Goal: Task Accomplishment & Management: Manage account settings

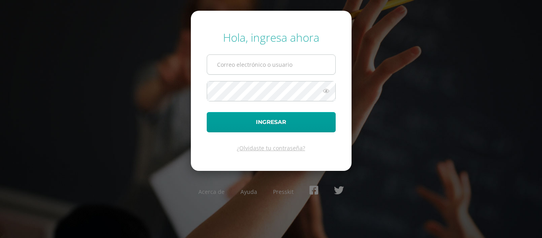
click at [276, 62] on input "text" at bounding box center [271, 64] width 128 height 19
type input "[EMAIL_ADDRESS][DOMAIN_NAME]"
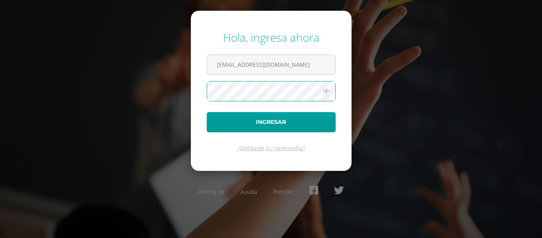
click at [207, 112] on button "Ingresar" at bounding box center [271, 122] width 129 height 20
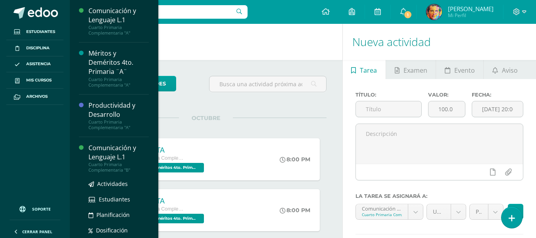
click at [119, 156] on div "Comunicación y Lenguaje L.1" at bounding box center [119, 152] width 60 height 18
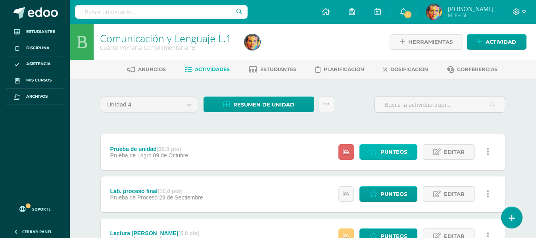
click at [387, 154] on span "Punteos" at bounding box center [394, 152] width 27 height 15
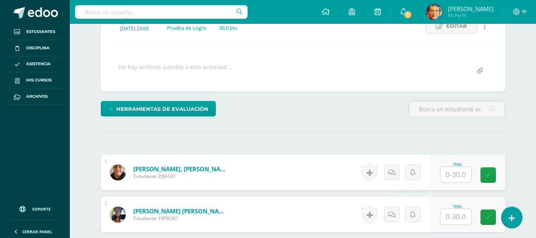
scroll to position [201, 0]
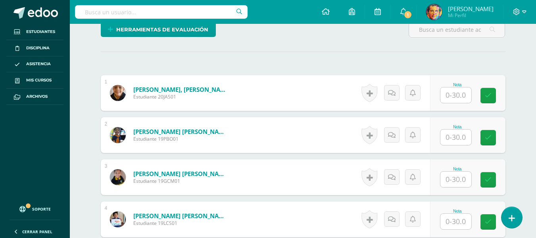
click at [467, 98] on input "text" at bounding box center [456, 94] width 31 height 15
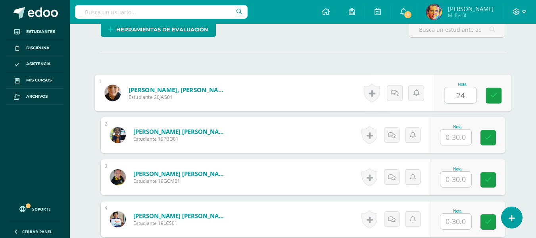
type input "24"
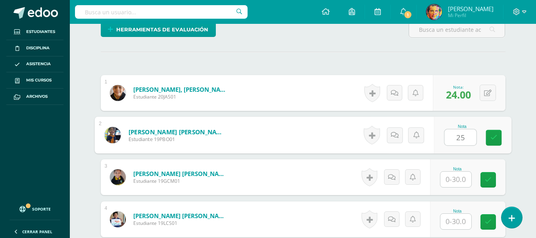
type input "25"
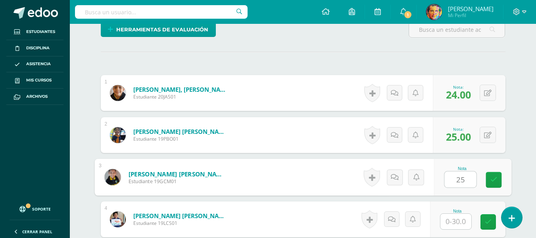
type input "25"
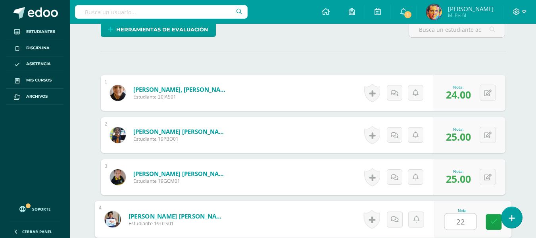
type input "22"
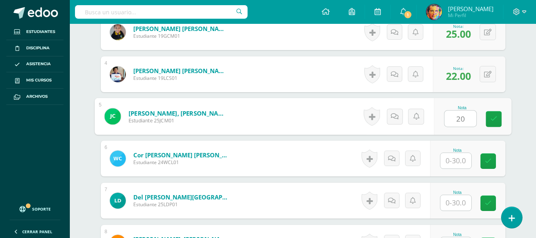
type input "20"
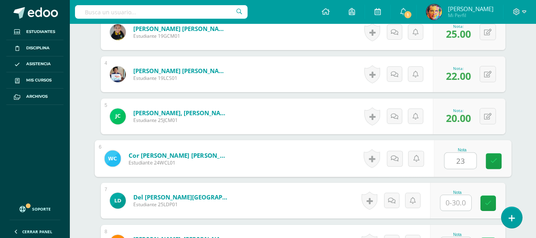
type input "23"
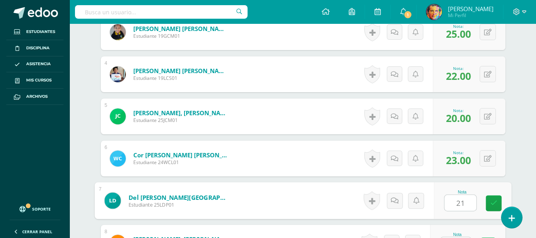
type input "21"
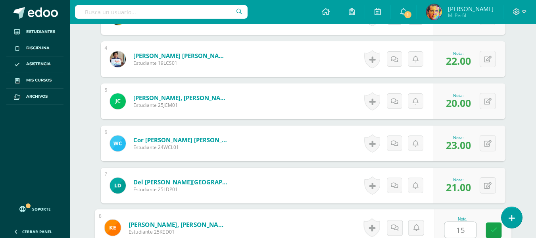
type input "15"
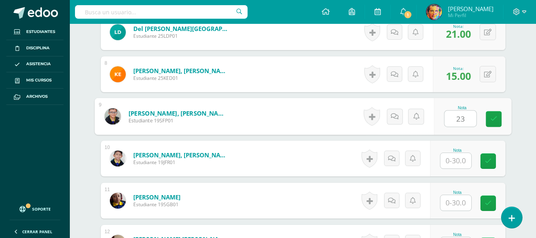
type input "23"
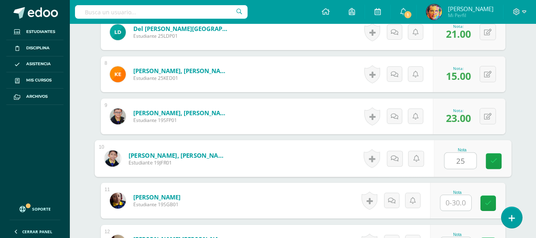
type input "25"
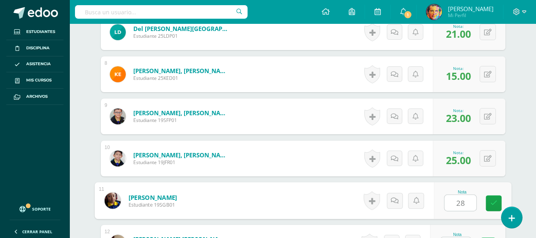
type input "28"
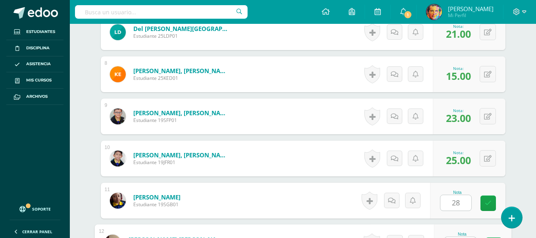
scroll to position [529, 0]
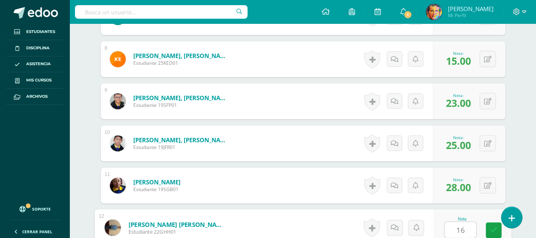
type input "16"
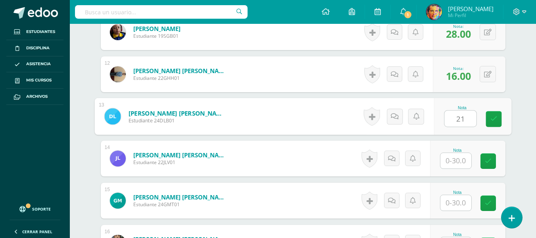
type input "21"
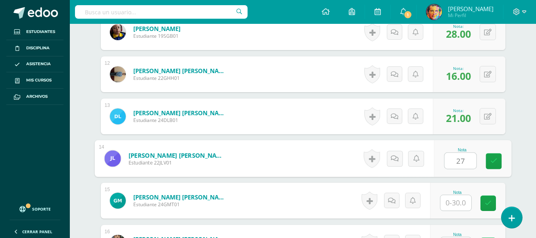
type input "27"
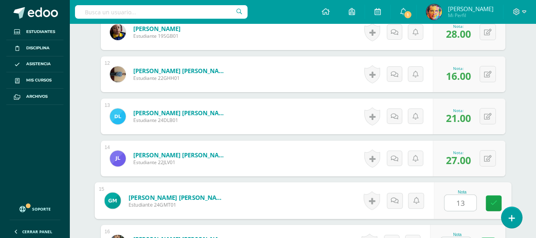
type input "13"
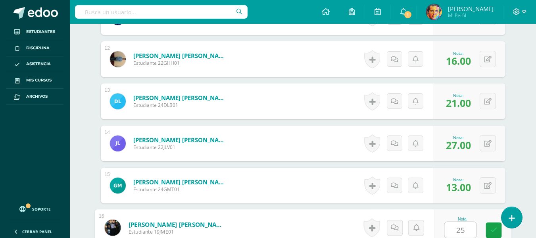
type input "25"
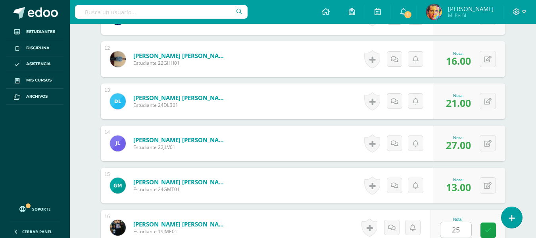
scroll to position [851, 0]
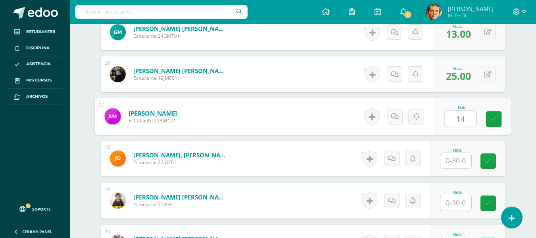
type input "14"
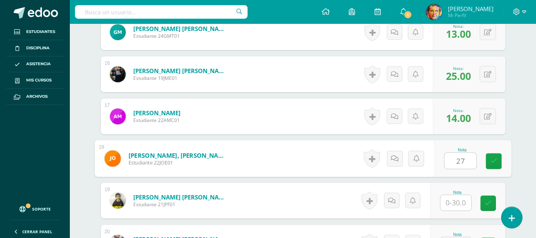
type input "27"
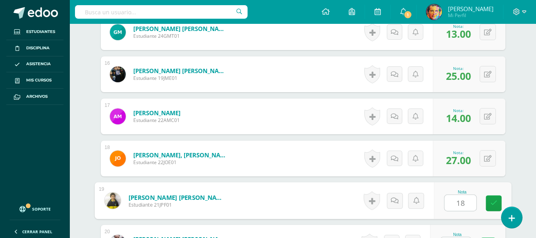
type input "18"
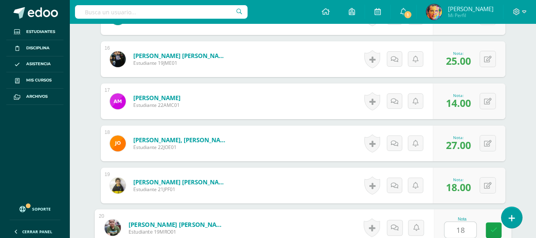
type input "18"
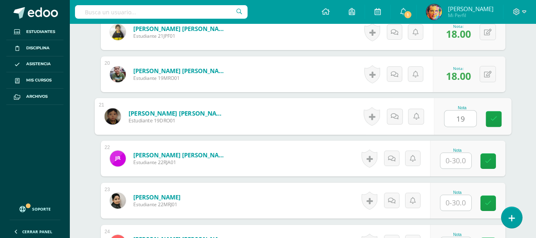
type input "19"
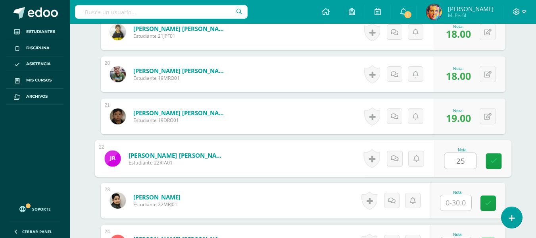
type input "25"
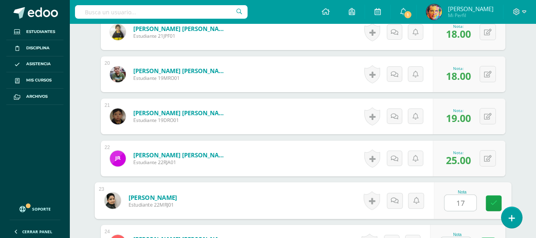
type input "17"
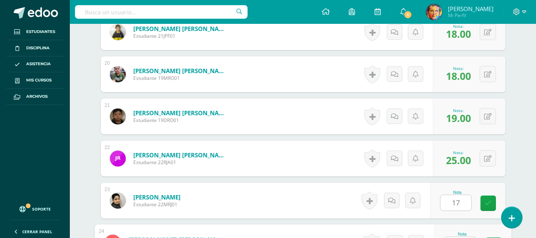
scroll to position [1034, 0]
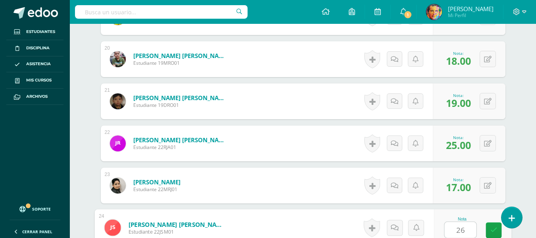
type input "26"
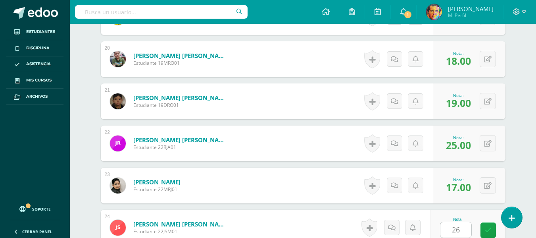
scroll to position [1188, 0]
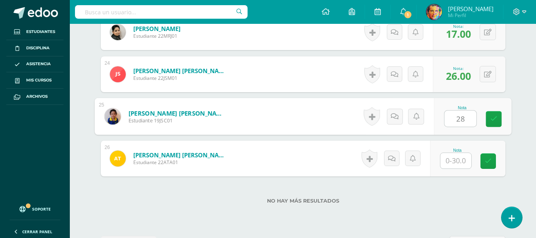
type input "28"
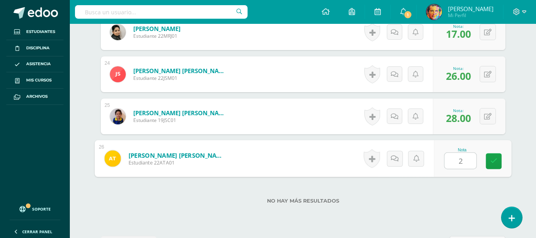
type input "26"
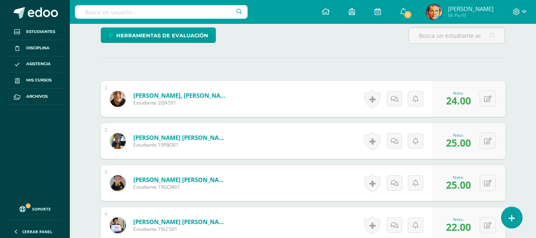
scroll to position [36, 0]
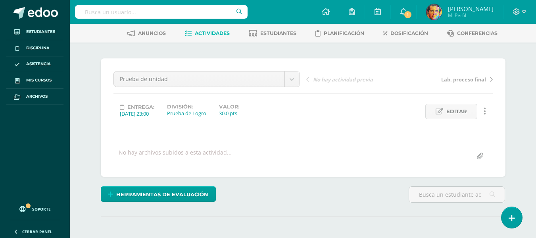
click at [217, 34] on span "Actividades" at bounding box center [212, 33] width 35 height 6
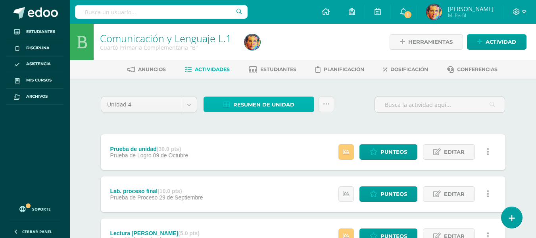
click at [275, 103] on span "Resumen de unidad" at bounding box center [263, 104] width 61 height 15
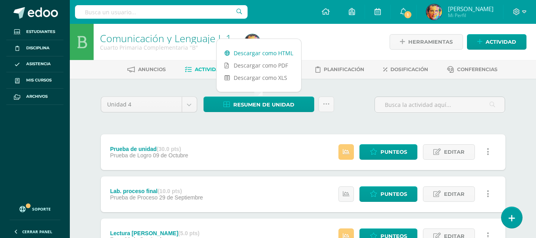
click at [270, 51] on link "Descargar como HTML" at bounding box center [259, 53] width 85 height 12
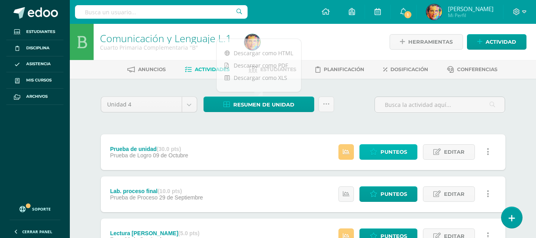
click at [401, 152] on span "Punteos" at bounding box center [394, 152] width 27 height 15
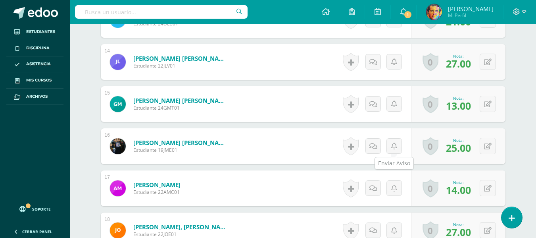
scroll to position [819, 0]
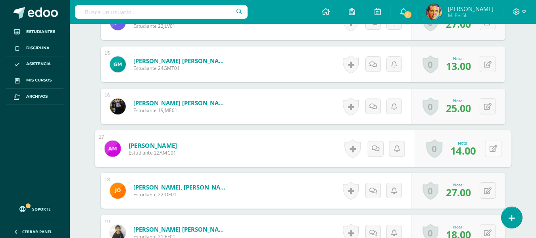
click at [484, 149] on div "0 [GEOGRAPHIC_DATA] Logros obtenidos Aún no hay logros agregados Nota: 14.00" at bounding box center [463, 148] width 97 height 37
click at [491, 149] on icon at bounding box center [494, 148] width 8 height 7
type input "30"
click at [477, 156] on link at bounding box center [473, 151] width 16 height 16
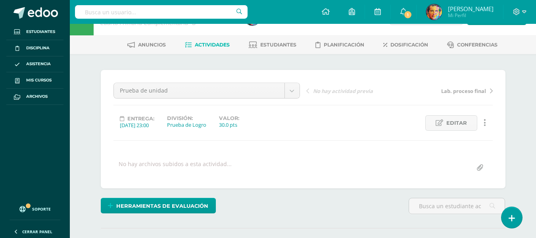
scroll to position [0, 0]
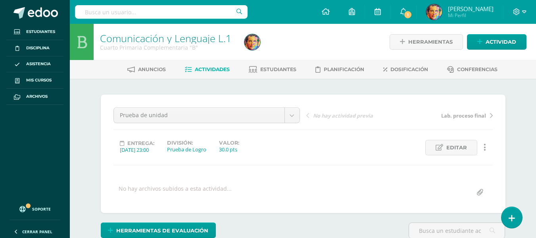
click at [214, 68] on span "Actividades" at bounding box center [212, 69] width 35 height 6
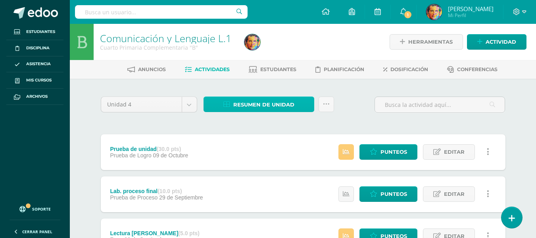
click at [271, 107] on span "Resumen de unidad" at bounding box center [263, 104] width 61 height 15
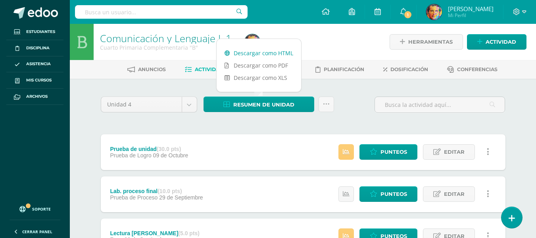
click at [284, 52] on link "Descargar como HTML" at bounding box center [259, 53] width 85 height 12
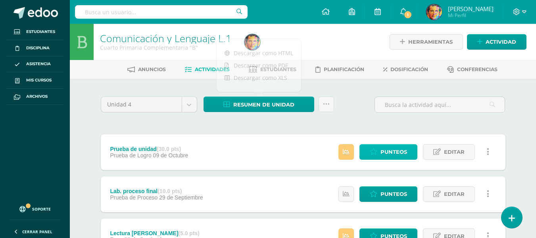
click at [397, 153] on span "Punteos" at bounding box center [394, 152] width 27 height 15
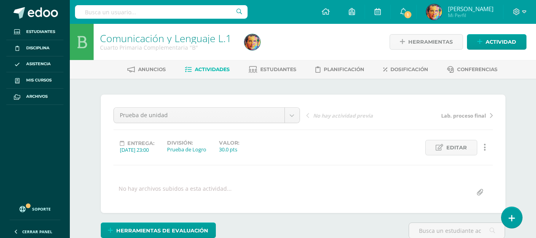
click at [208, 73] on link "Actividades" at bounding box center [207, 69] width 45 height 13
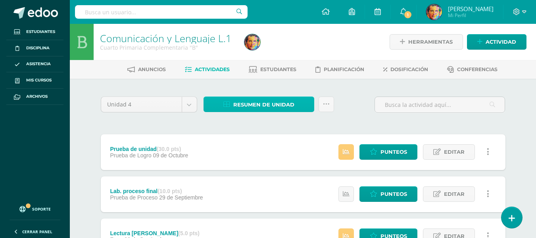
click at [276, 108] on span "Resumen de unidad" at bounding box center [263, 104] width 61 height 15
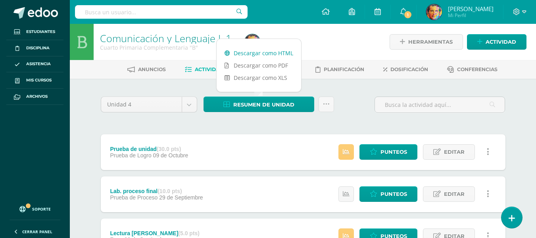
click at [278, 54] on link "Descargar como HTML" at bounding box center [259, 53] width 85 height 12
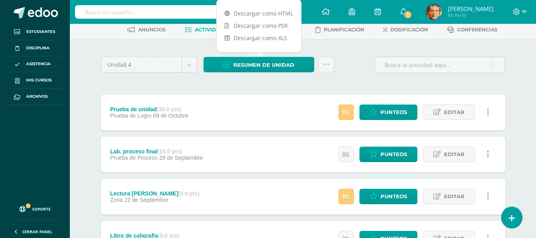
scroll to position [119, 0]
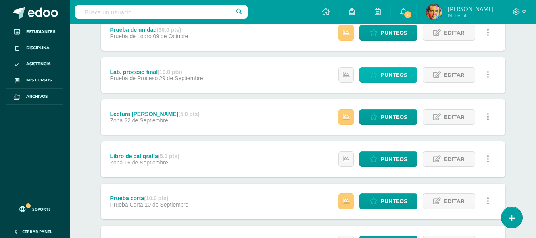
click at [403, 72] on span "Punteos" at bounding box center [394, 75] width 27 height 15
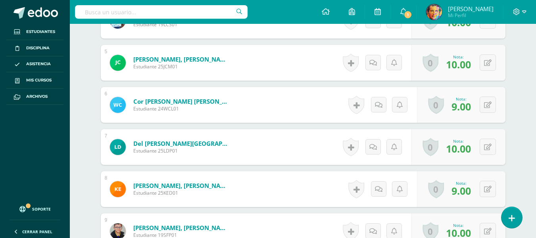
scroll to position [439, 0]
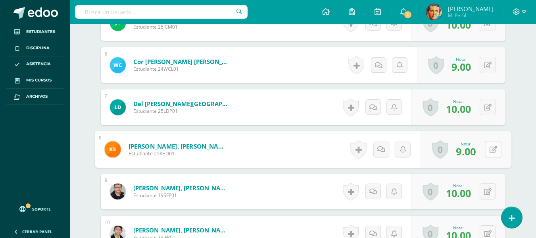
click at [486, 150] on button at bounding box center [493, 149] width 17 height 17
type input "10"
click at [474, 154] on icon at bounding box center [472, 152] width 7 height 7
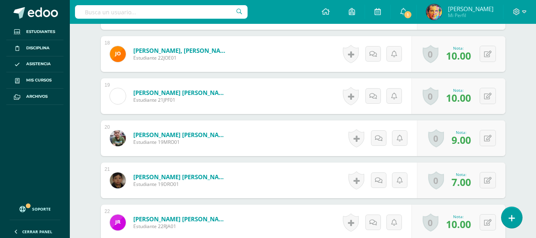
scroll to position [1035, 0]
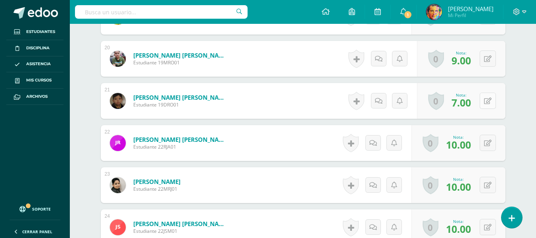
click at [486, 101] on button at bounding box center [488, 101] width 16 height 16
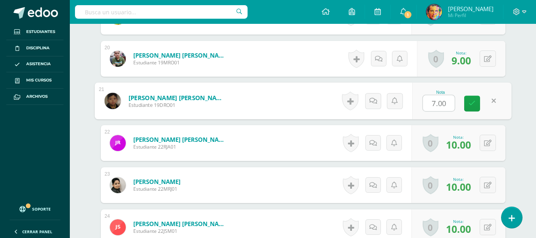
type input "9"
click at [474, 105] on icon at bounding box center [472, 103] width 7 height 7
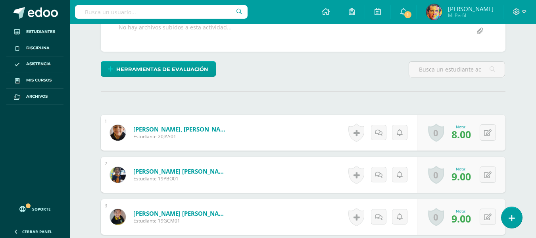
scroll to position [82, 0]
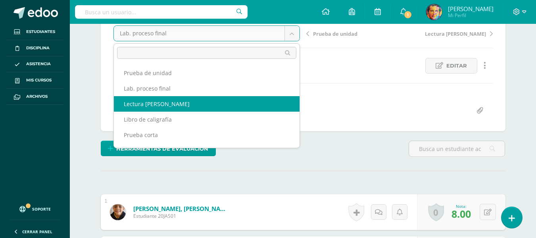
select select "/dashboard/teacher/grade-activity/180149/"
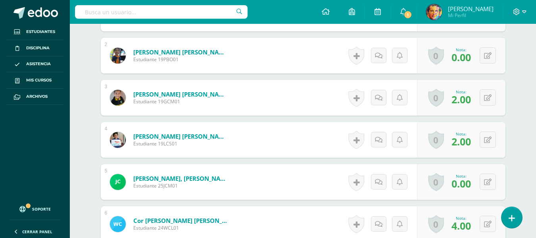
scroll to position [320, 0]
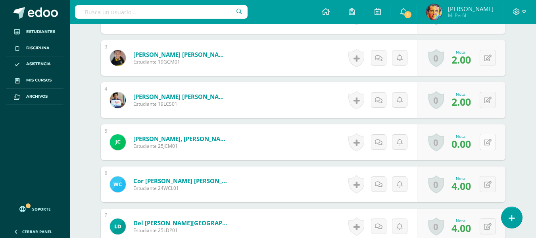
click at [488, 144] on button at bounding box center [488, 142] width 16 height 16
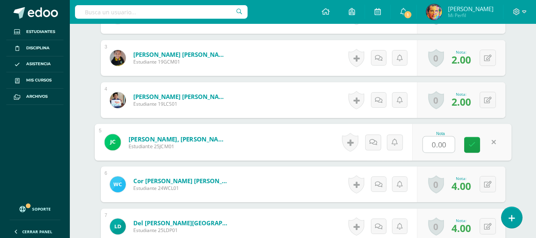
type input "1"
click at [475, 145] on icon at bounding box center [472, 144] width 7 height 7
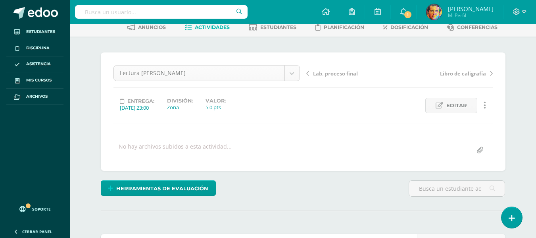
scroll to position [0, 0]
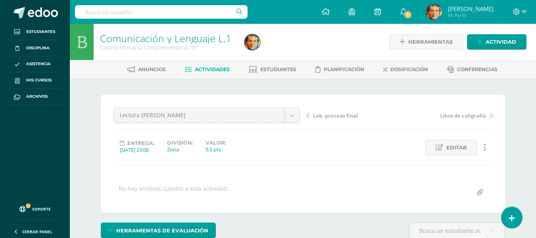
click at [216, 76] on link "Actividades" at bounding box center [207, 69] width 45 height 13
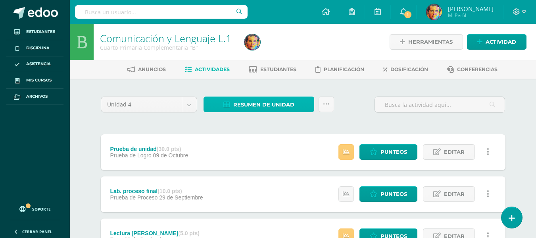
click at [266, 102] on span "Resumen de unidad" at bounding box center [263, 104] width 61 height 15
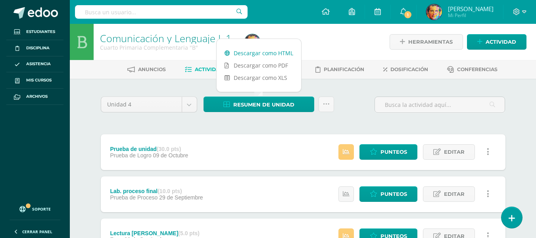
click at [273, 55] on link "Descargar como HTML" at bounding box center [259, 53] width 85 height 12
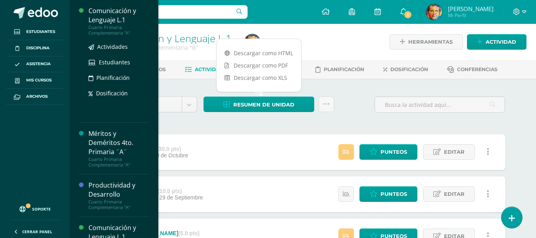
click at [106, 21] on div "Comunicación y Lenguaje L.1" at bounding box center [119, 15] width 60 height 18
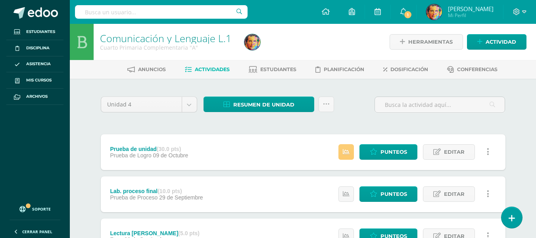
scroll to position [40, 0]
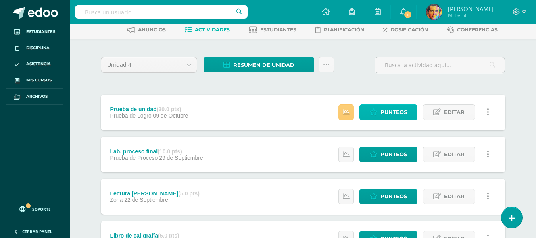
click at [406, 111] on span "Punteos" at bounding box center [394, 112] width 27 height 15
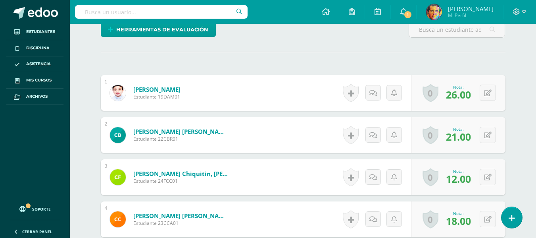
scroll to position [241, 0]
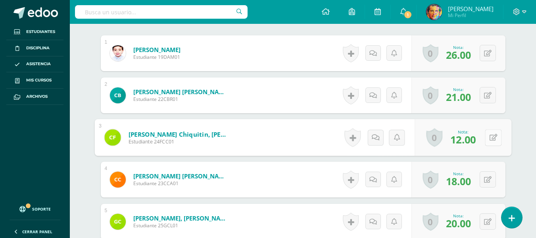
click at [489, 142] on button at bounding box center [493, 137] width 17 height 17
type input "28"
click at [477, 141] on link at bounding box center [473, 140] width 16 height 16
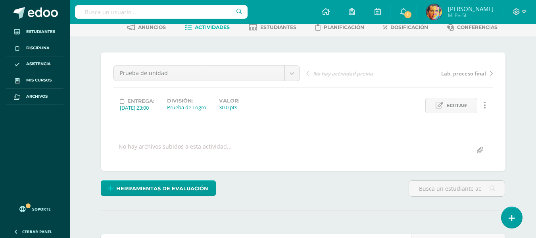
scroll to position [0, 0]
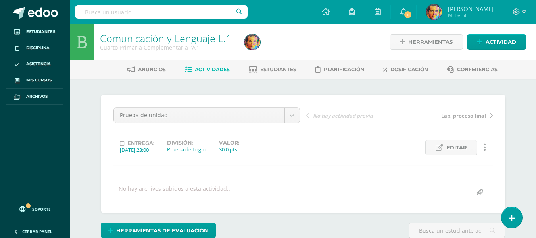
click at [214, 69] on span "Actividades" at bounding box center [212, 69] width 35 height 6
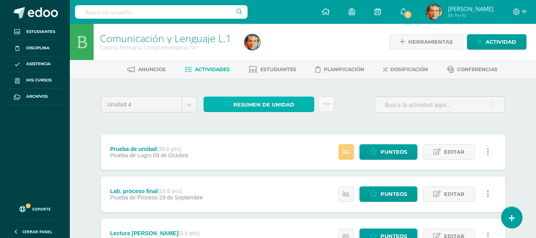
click at [283, 103] on span "Resumen de unidad" at bounding box center [263, 104] width 61 height 15
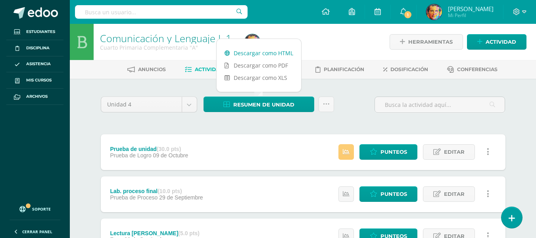
click at [286, 52] on link "Descargar como HTML" at bounding box center [259, 53] width 85 height 12
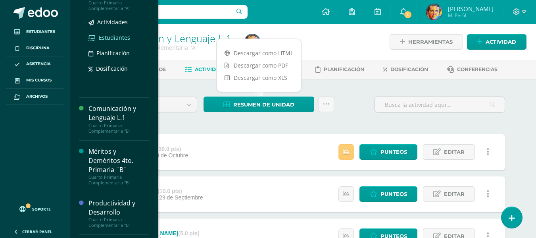
scroll to position [159, 0]
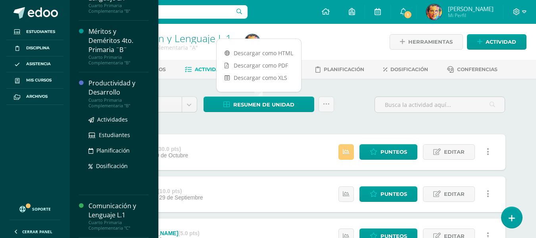
click at [115, 92] on div "Productividad y Desarrollo" at bounding box center [119, 88] width 60 height 18
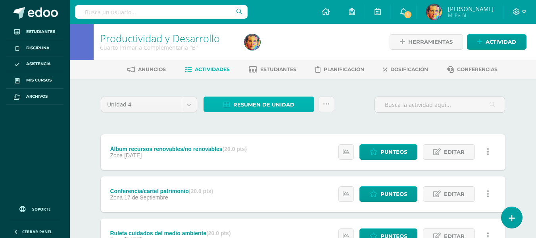
click at [283, 110] on span "Resumen de unidad" at bounding box center [263, 104] width 61 height 15
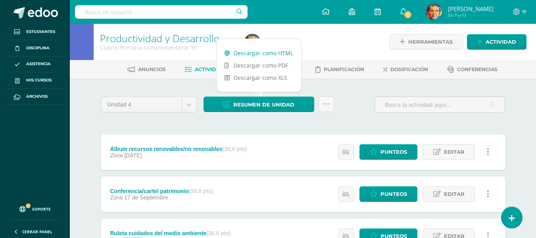
click at [276, 54] on link "Descargar como HTML" at bounding box center [259, 53] width 85 height 12
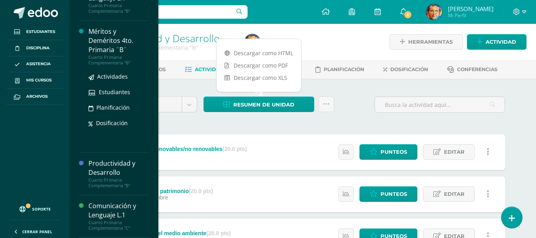
scroll to position [197, 0]
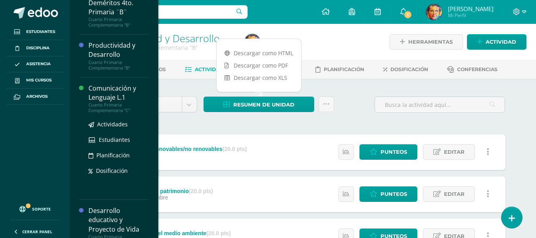
click at [112, 95] on div "Comunicación y Lenguaje L.1" at bounding box center [119, 93] width 60 height 18
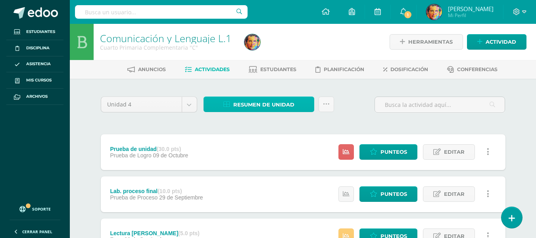
click at [274, 106] on span "Resumen de unidad" at bounding box center [263, 104] width 61 height 15
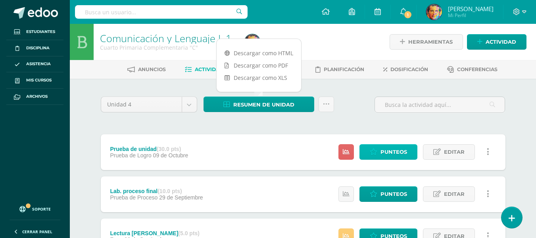
click at [394, 146] on span "Punteos" at bounding box center [394, 152] width 27 height 15
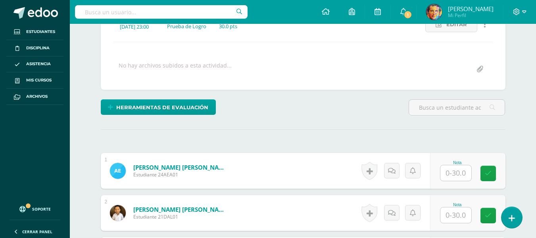
scroll to position [163, 0]
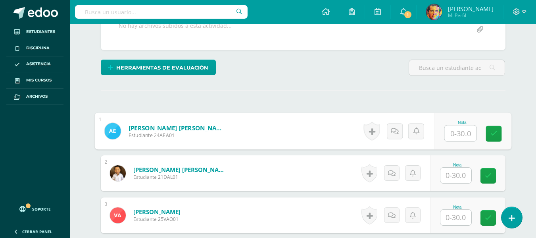
click at [467, 137] on input "text" at bounding box center [461, 133] width 32 height 16
type input "17"
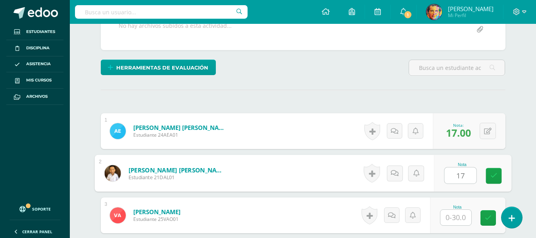
type input "17"
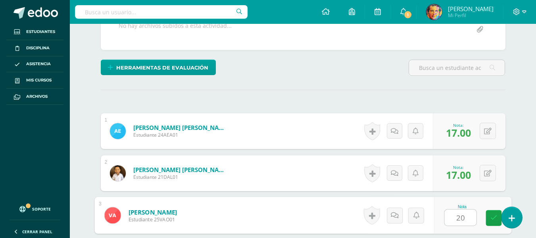
type input "20"
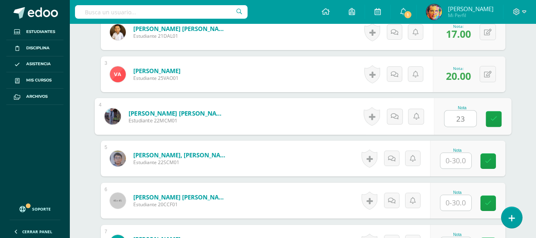
type input "23"
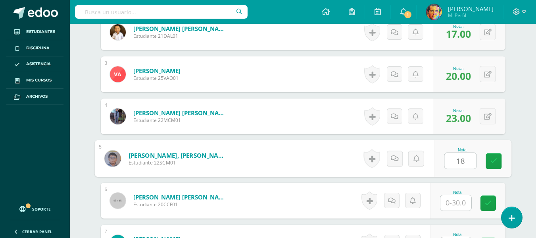
type input "18"
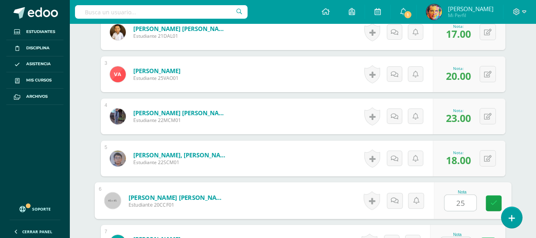
type input "25"
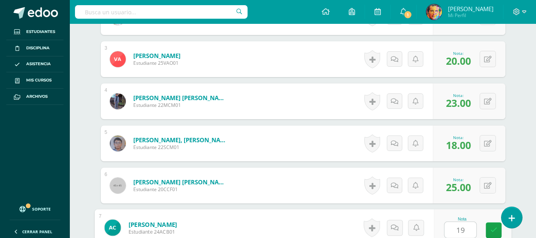
type input "19"
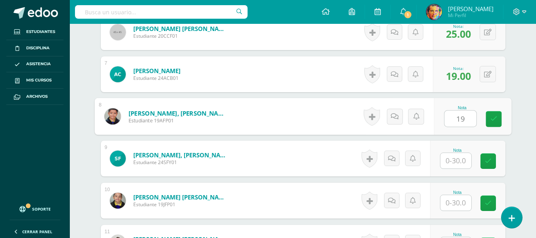
type input "19"
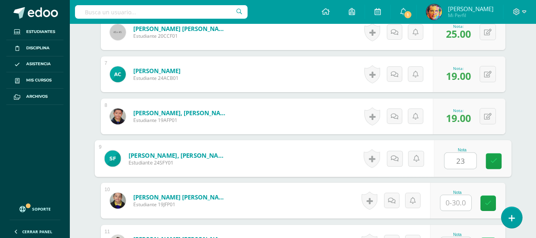
type input "23"
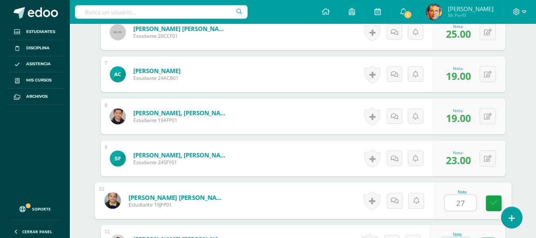
type input "27"
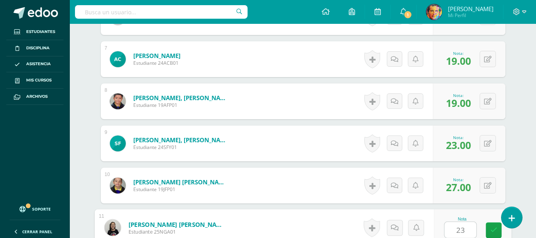
type input "23"
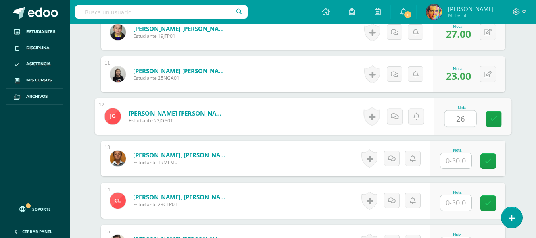
type input "26"
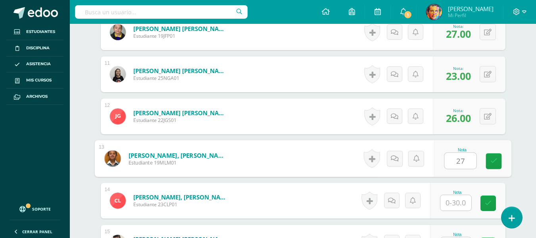
type input "27"
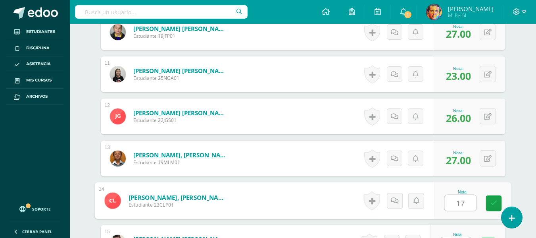
type input "17"
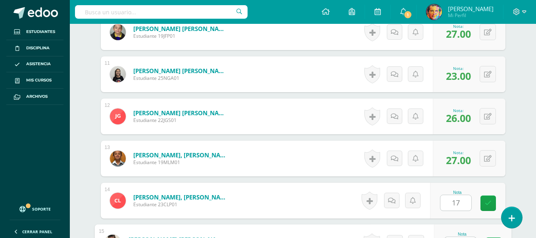
scroll to position [656, 0]
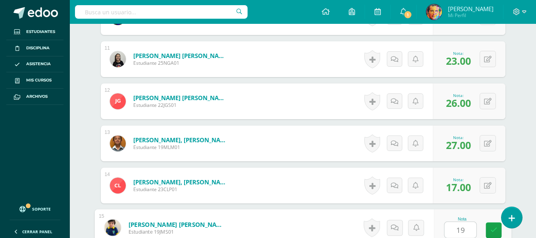
type input "19"
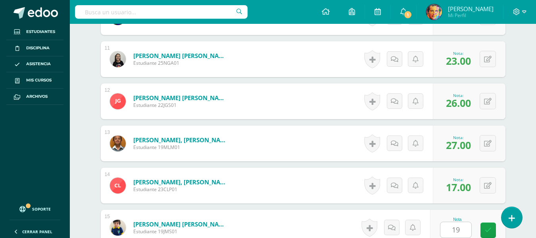
scroll to position [809, 0]
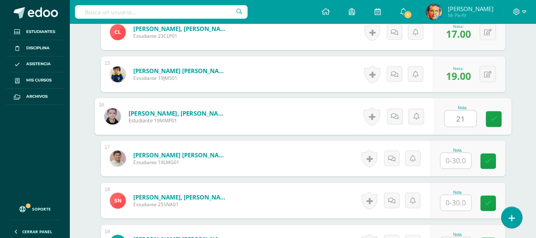
type input "21"
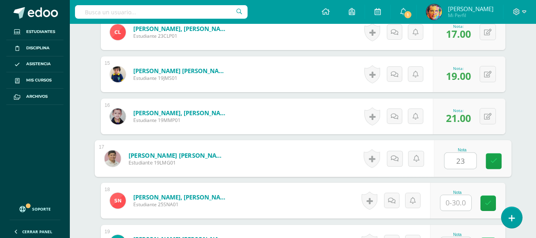
type input "23"
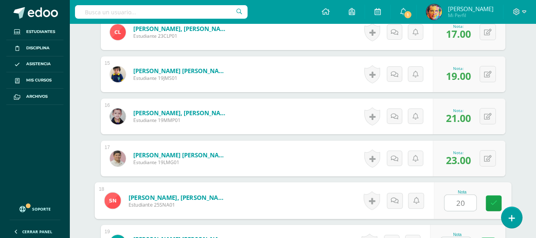
type input "20"
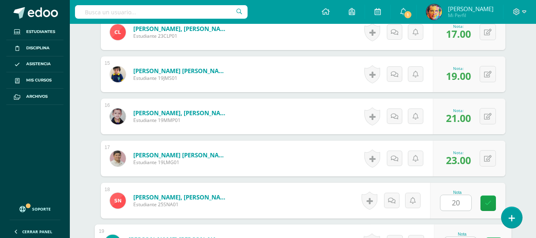
scroll to position [824, 0]
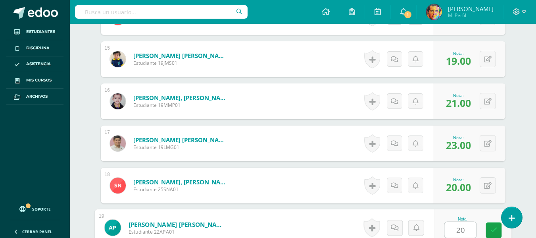
type input "20"
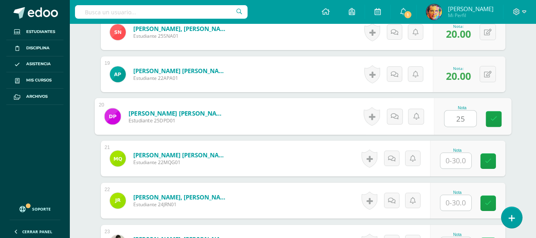
type input "25"
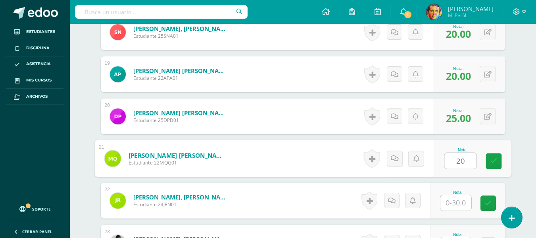
type input "20"
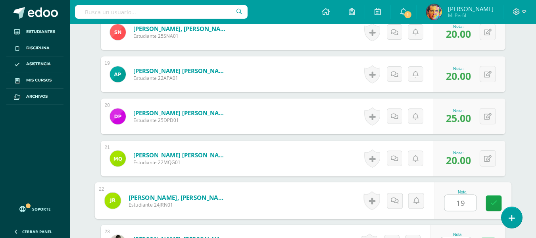
type input "19"
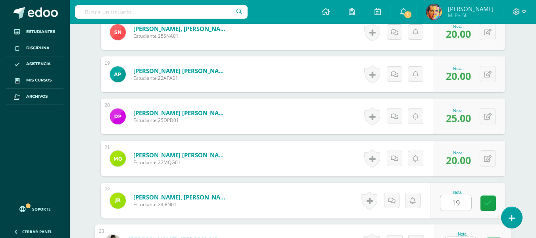
scroll to position [992, 0]
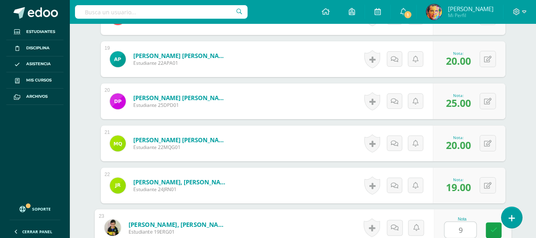
type input "9"
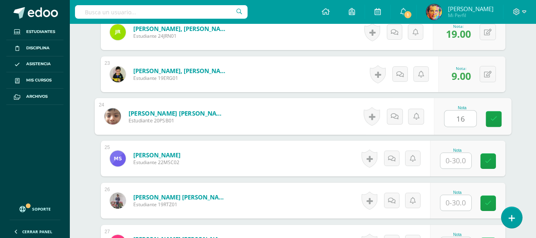
type input "16"
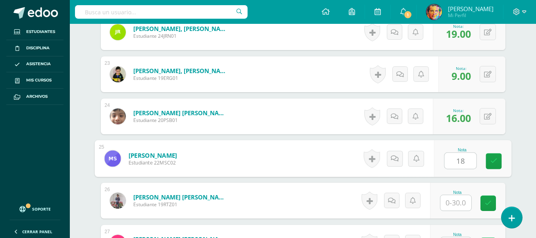
type input "18"
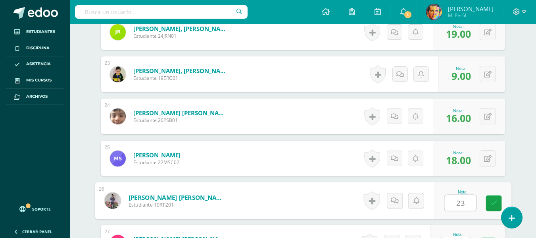
type input "23"
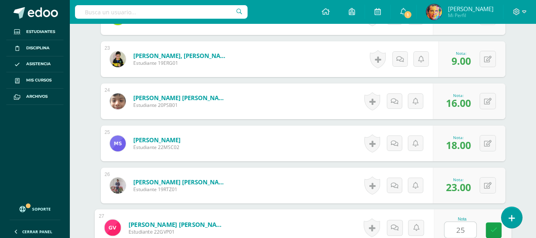
type input "25"
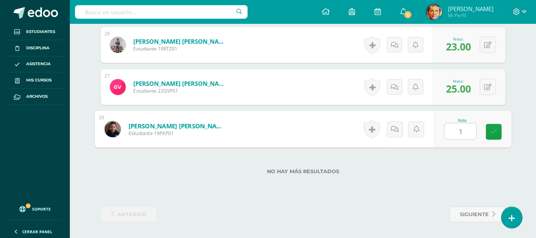
type input "18"
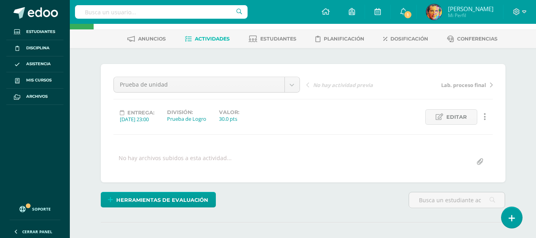
scroll to position [0, 0]
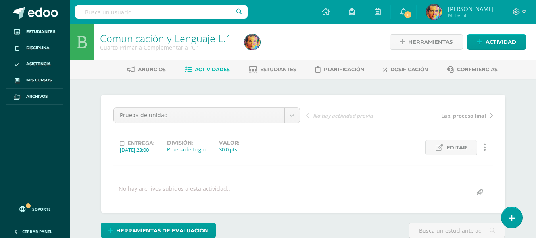
click at [209, 69] on span "Actividades" at bounding box center [212, 69] width 35 height 6
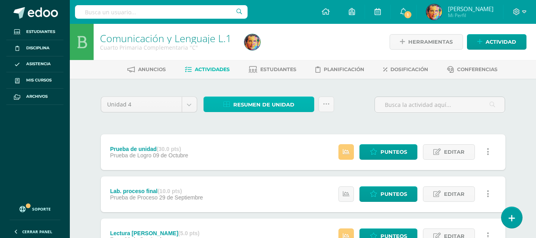
click at [286, 102] on span "Resumen de unidad" at bounding box center [263, 104] width 61 height 15
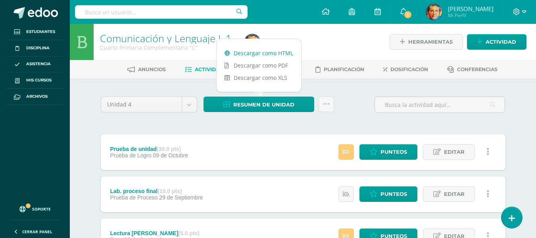
click at [272, 53] on link "Descargar como HTML" at bounding box center [259, 53] width 85 height 12
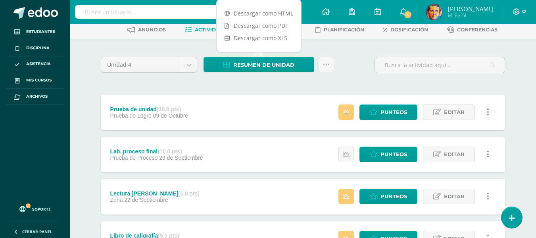
scroll to position [119, 0]
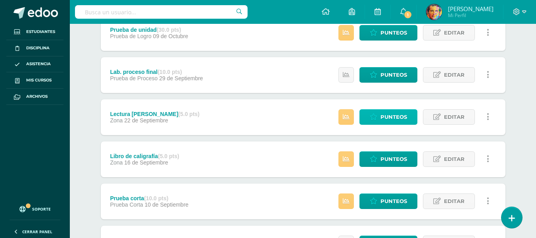
click at [396, 118] on span "Punteos" at bounding box center [394, 117] width 27 height 15
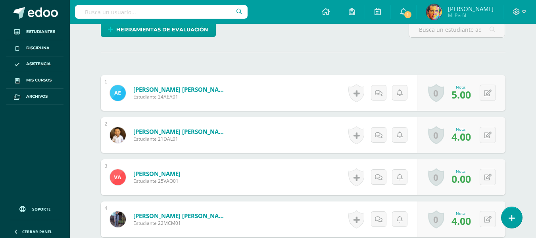
scroll to position [241, 0]
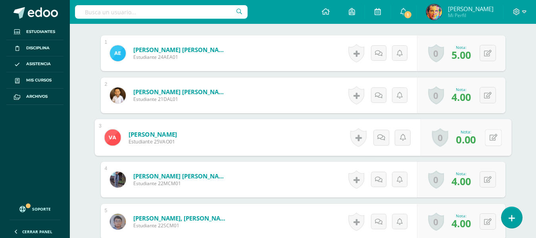
click at [484, 139] on div "0 Logros Logros obtenidos Aún no hay logros agregados Nota: 0.00" at bounding box center [466, 137] width 91 height 37
click at [496, 138] on icon at bounding box center [494, 137] width 8 height 7
type input "1"
click at [472, 144] on link at bounding box center [473, 140] width 16 height 16
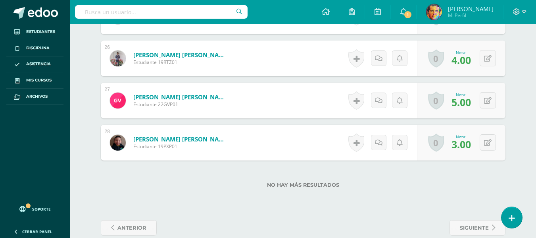
scroll to position [1301, 0]
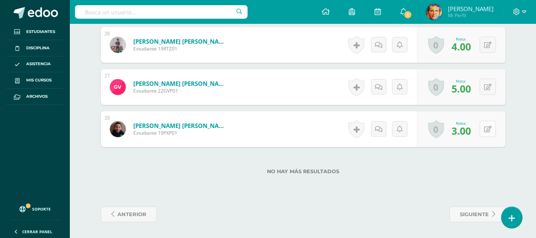
click at [488, 131] on icon at bounding box center [488, 129] width 8 height 7
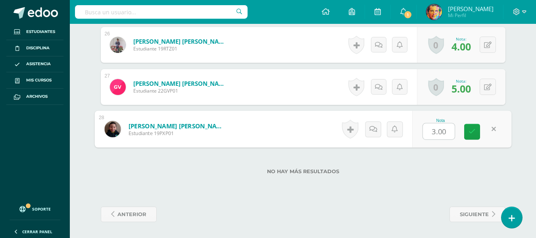
type input "5"
click at [475, 133] on icon at bounding box center [472, 131] width 7 height 7
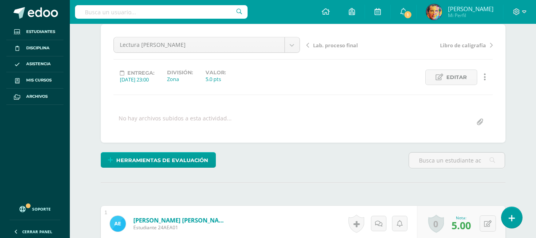
scroll to position [31, 0]
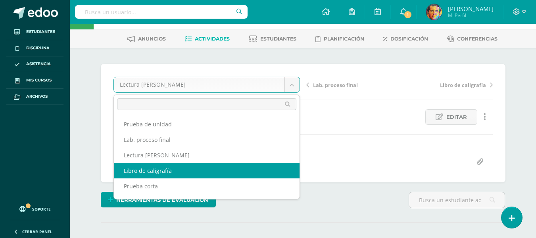
scroll to position [40, 0]
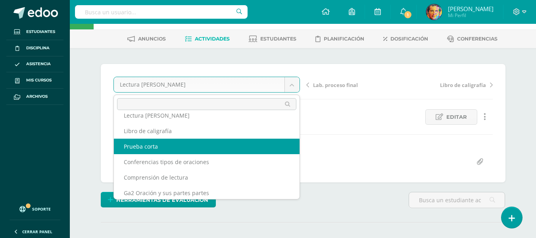
select select "/dashboard/teacher/grade-activity/180136/"
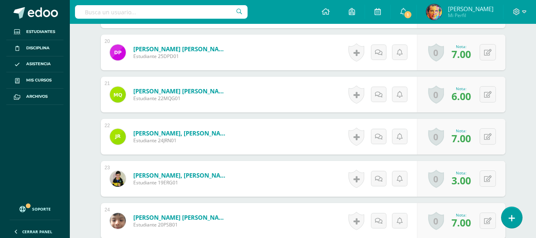
scroll to position [1081, 0]
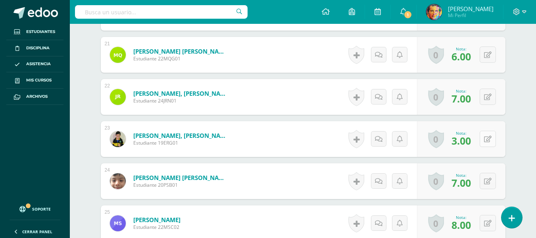
click at [488, 139] on button at bounding box center [488, 139] width 16 height 16
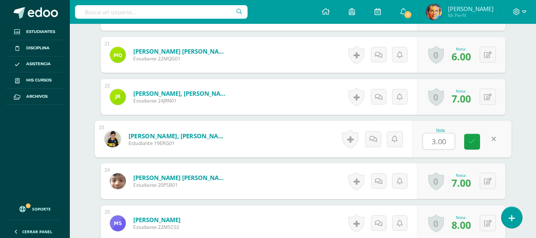
type input "6"
click at [473, 141] on icon at bounding box center [472, 141] width 7 height 7
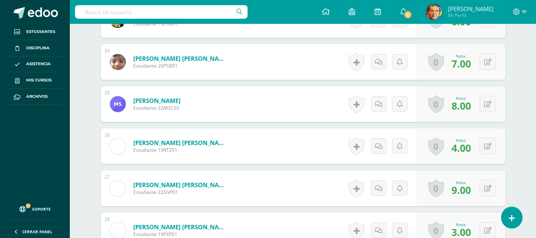
scroll to position [1301, 0]
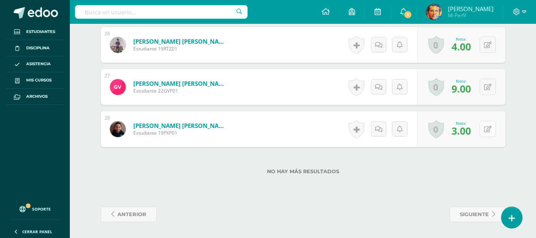
click at [486, 131] on button at bounding box center [488, 129] width 16 height 16
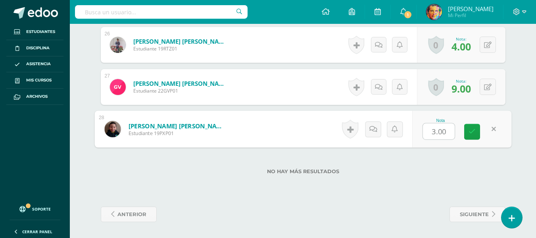
type input "3"
type input "5"
click at [469, 134] on icon at bounding box center [472, 131] width 7 height 7
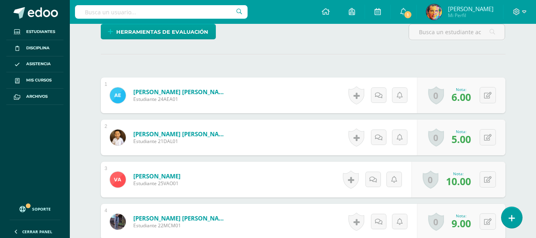
scroll to position [40, 0]
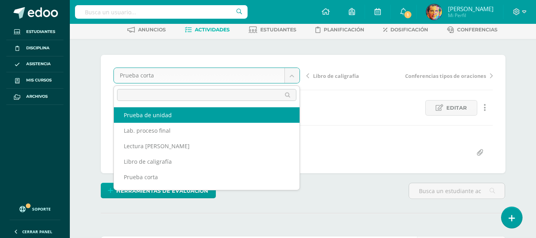
select select "/dashboard/teacher/grade-activity/181397/"
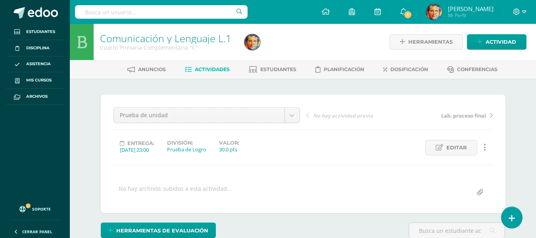
scroll to position [0, 0]
click at [212, 71] on span "Actividades" at bounding box center [212, 69] width 35 height 6
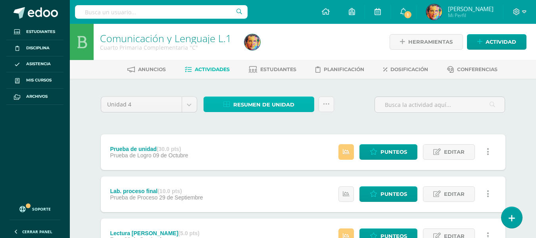
click at [268, 108] on span "Resumen de unidad" at bounding box center [263, 104] width 61 height 15
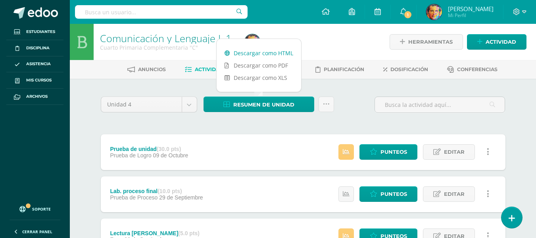
click at [275, 56] on link "Descargar como HTML" at bounding box center [259, 53] width 85 height 12
click at [276, 54] on link "Descargar como HTML" at bounding box center [259, 53] width 85 height 12
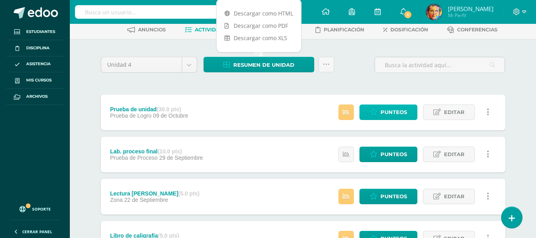
click at [391, 109] on span "Punteos" at bounding box center [394, 112] width 27 height 15
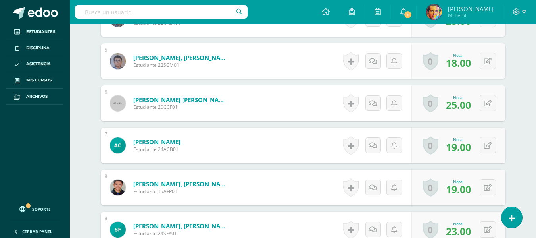
scroll to position [441, 0]
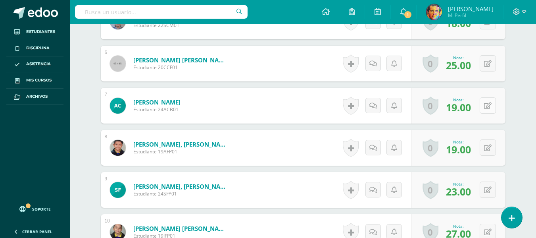
click at [488, 107] on button at bounding box center [488, 105] width 16 height 16
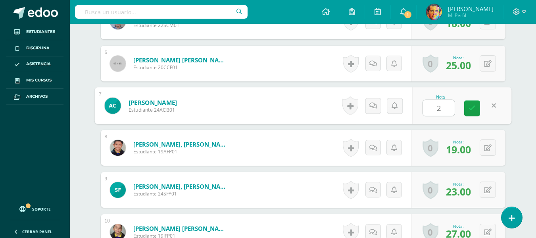
type input "29"
click at [476, 110] on link at bounding box center [473, 108] width 16 height 16
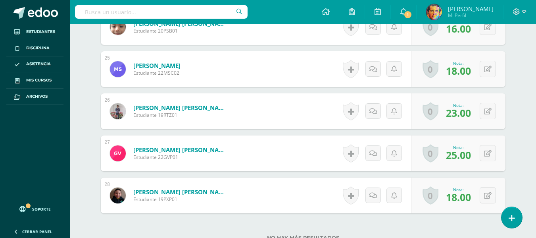
scroll to position [1301, 0]
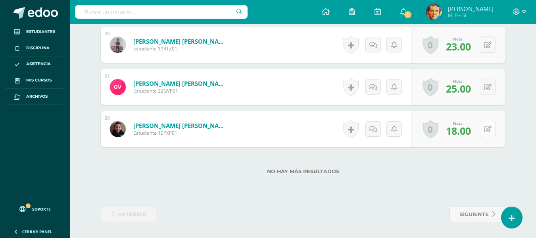
click at [490, 131] on icon at bounding box center [488, 129] width 8 height 7
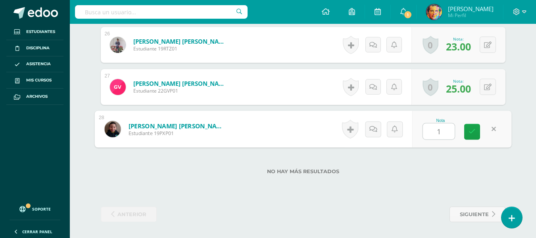
type input "19"
click at [469, 130] on icon at bounding box center [472, 131] width 7 height 7
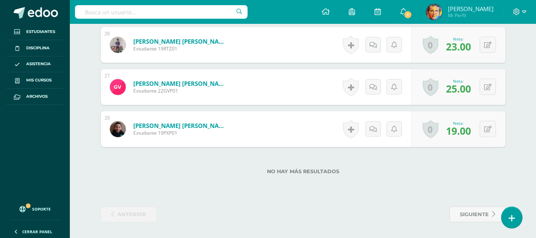
click at [492, 167] on div "No hay más resultados" at bounding box center [303, 165] width 405 height 37
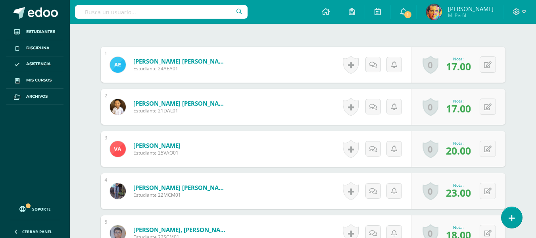
scroll to position [70, 0]
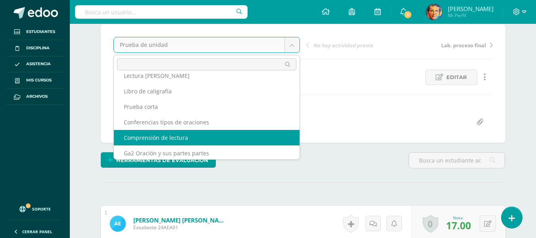
scroll to position [41, 0]
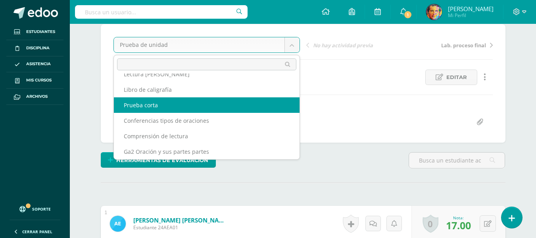
select select "/dashboard/teacher/grade-activity/180136/"
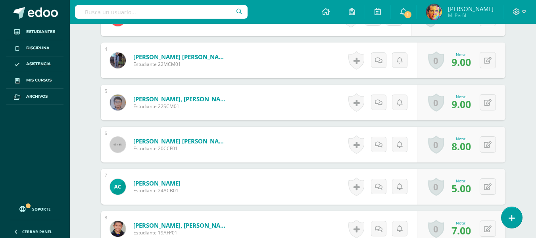
scroll to position [399, 0]
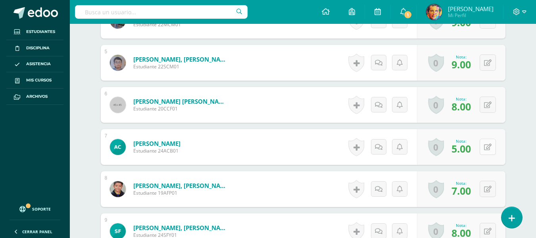
click at [489, 150] on button at bounding box center [488, 147] width 16 height 16
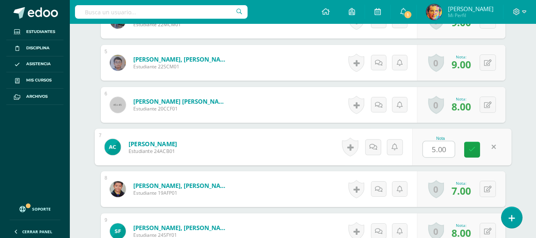
type input "9"
click at [472, 148] on icon at bounding box center [472, 149] width 7 height 7
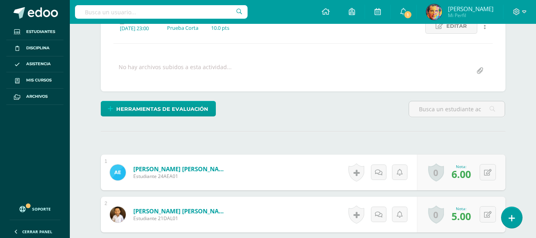
scroll to position [0, 0]
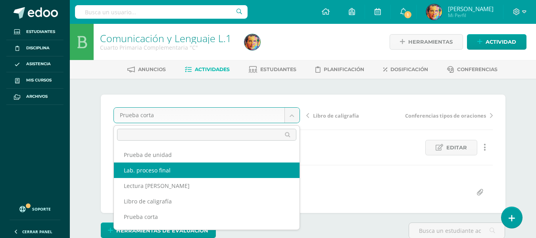
select select "/dashboard/teacher/grade-activity/180152/"
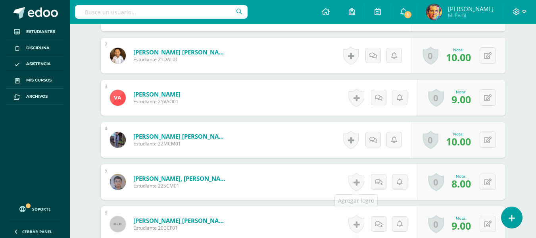
scroll to position [360, 0]
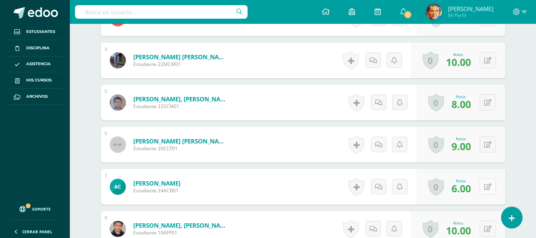
click at [488, 185] on button at bounding box center [488, 186] width 16 height 16
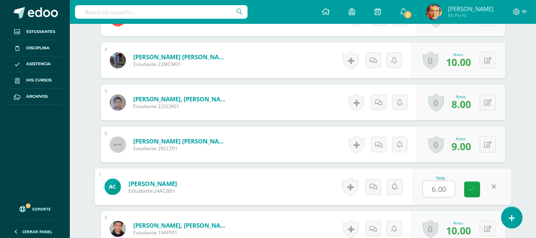
type input "9"
click at [473, 193] on link at bounding box center [473, 189] width 16 height 16
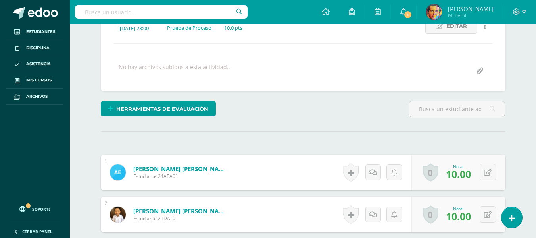
scroll to position [42, 0]
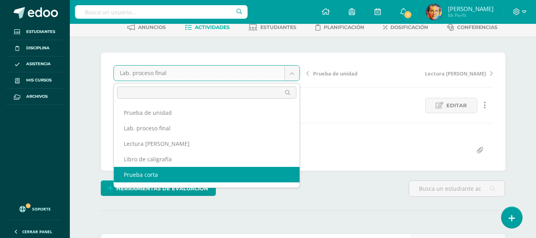
scroll to position [60, 0]
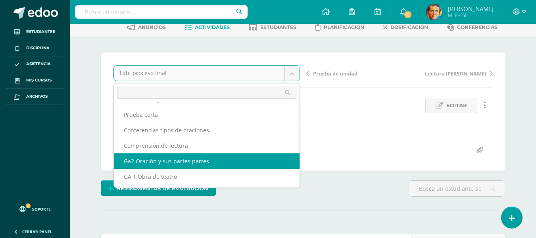
select select "/dashboard/teacher/grade-activity/178281/"
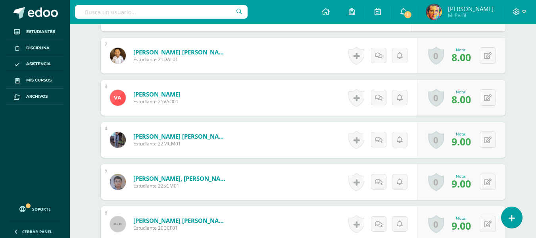
scroll to position [391, 0]
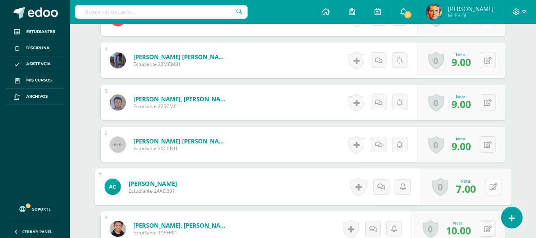
click at [488, 189] on button at bounding box center [493, 186] width 17 height 17
type input "9"
click at [473, 191] on icon at bounding box center [472, 189] width 7 height 7
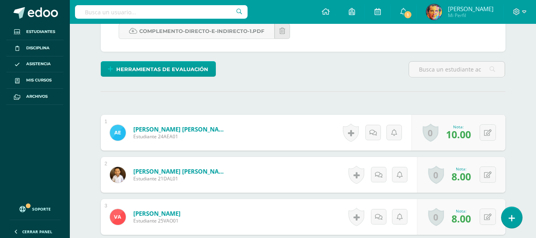
scroll to position [0, 0]
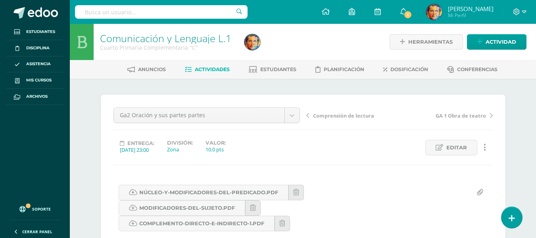
click at [220, 72] on span "Actividades" at bounding box center [212, 69] width 35 height 6
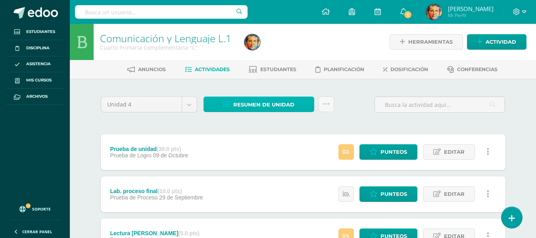
click at [278, 108] on span "Resumen de unidad" at bounding box center [263, 104] width 61 height 15
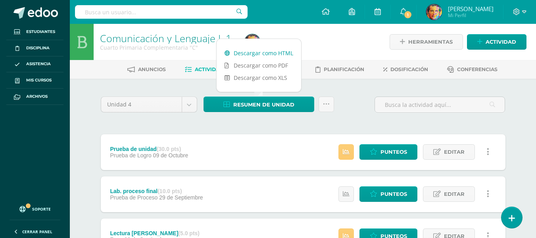
click at [289, 54] on link "Descargar como HTML" at bounding box center [259, 53] width 85 height 12
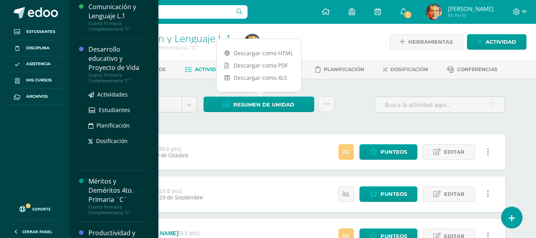
scroll to position [292, 0]
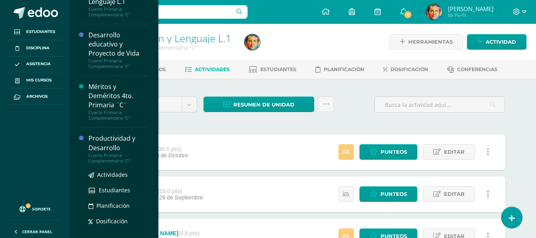
click at [110, 146] on div "Productividad y Desarrollo" at bounding box center [119, 143] width 60 height 18
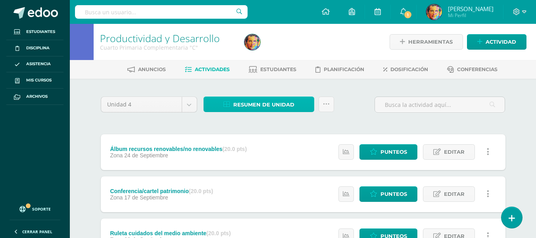
click at [270, 101] on span "Resumen de unidad" at bounding box center [263, 104] width 61 height 15
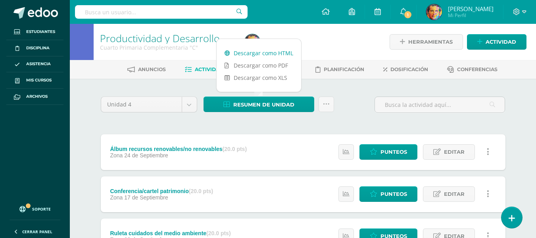
click at [265, 52] on link "Descargar como HTML" at bounding box center [259, 53] width 85 height 12
click at [521, 9] on span at bounding box center [520, 12] width 14 height 9
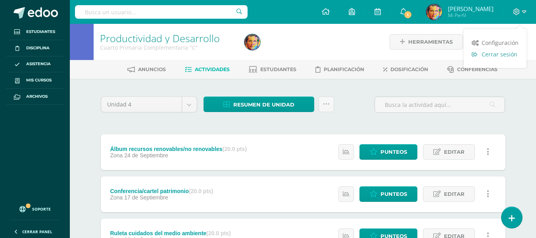
click at [494, 54] on span "Cerrar sesión" at bounding box center [500, 54] width 36 height 8
